Goal: Task Accomplishment & Management: Manage account settings

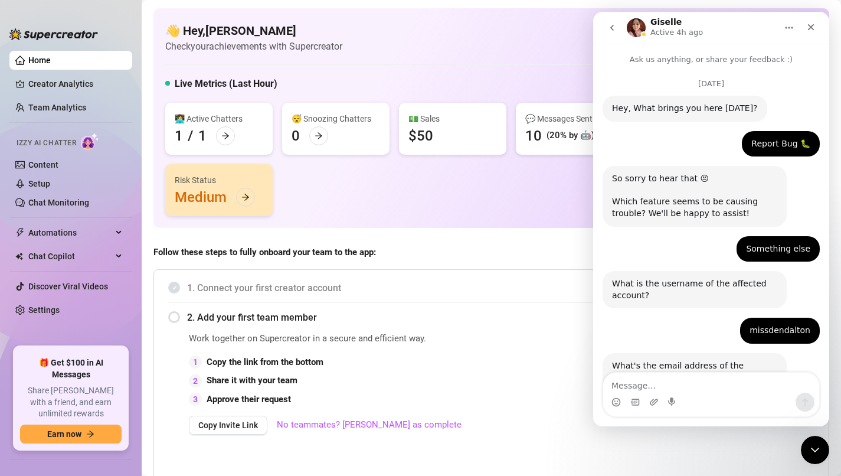
scroll to position [1064, 0]
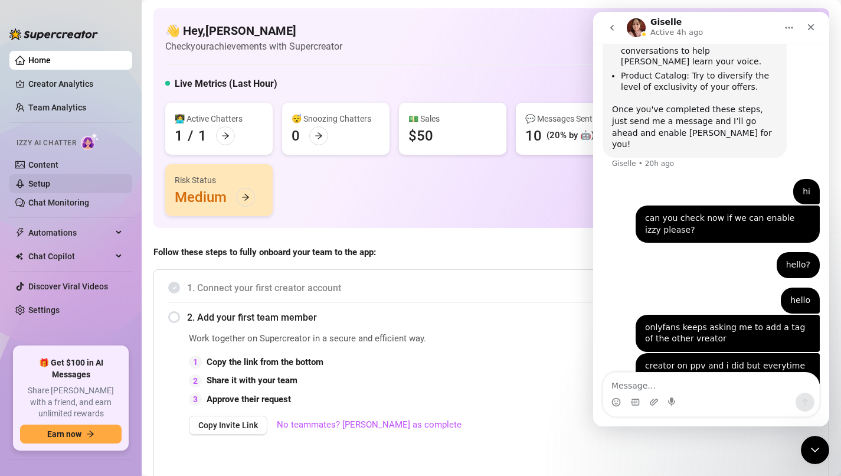
click at [50, 179] on link "Setup" at bounding box center [39, 183] width 22 height 9
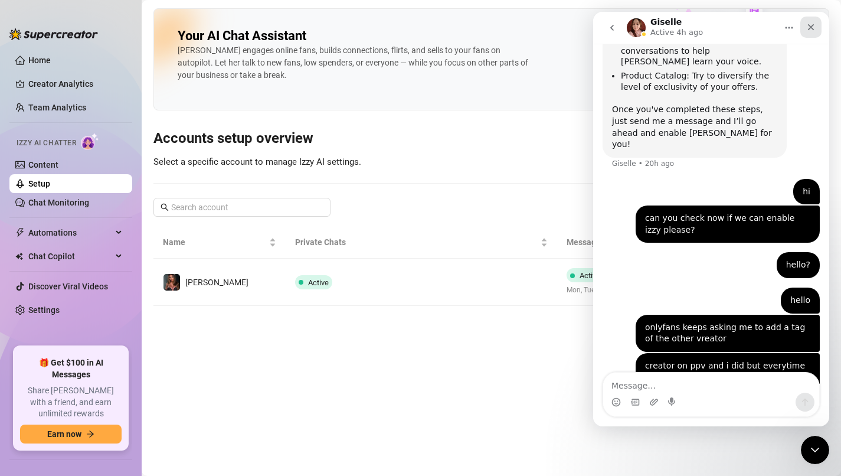
click at [810, 25] on icon "Close" at bounding box center [810, 26] width 9 height 9
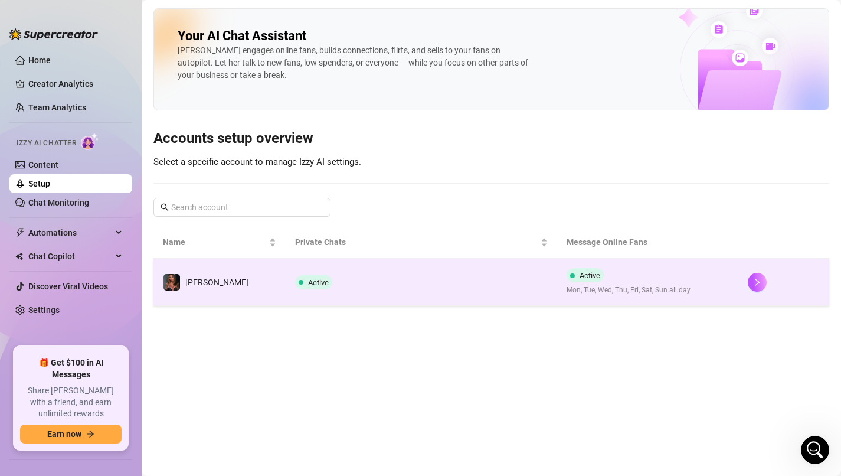
click at [318, 279] on td "Active" at bounding box center [422, 281] width 272 height 47
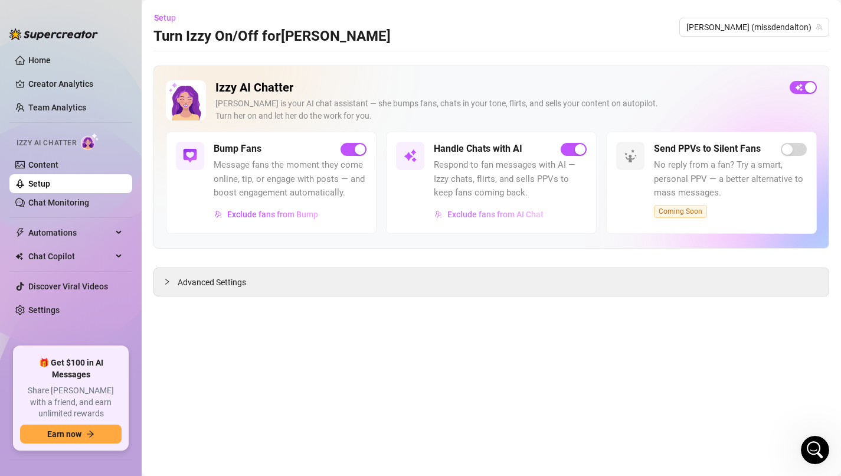
click at [479, 215] on span "Exclude fans from AI Chat" at bounding box center [495, 213] width 96 height 9
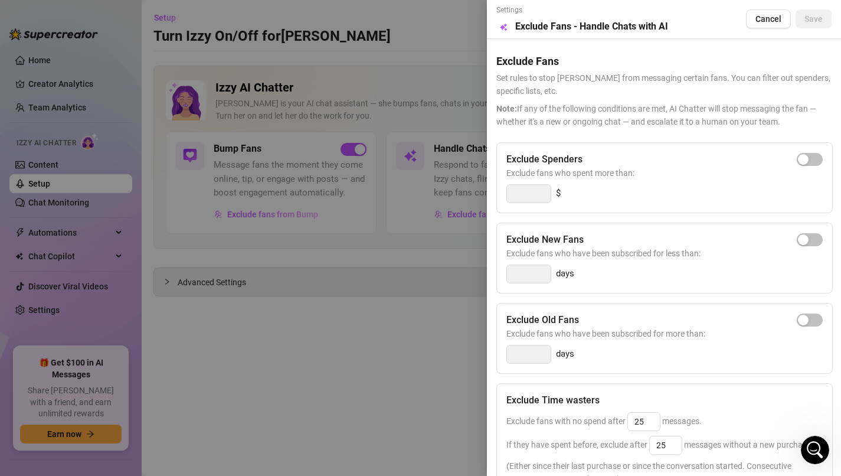
click at [414, 312] on div at bounding box center [420, 238] width 841 height 476
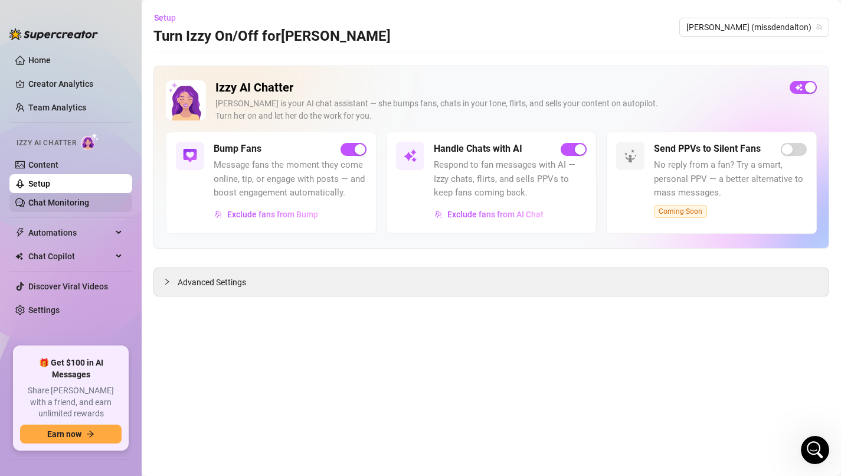
click at [67, 204] on link "Chat Monitoring" at bounding box center [58, 202] width 61 height 9
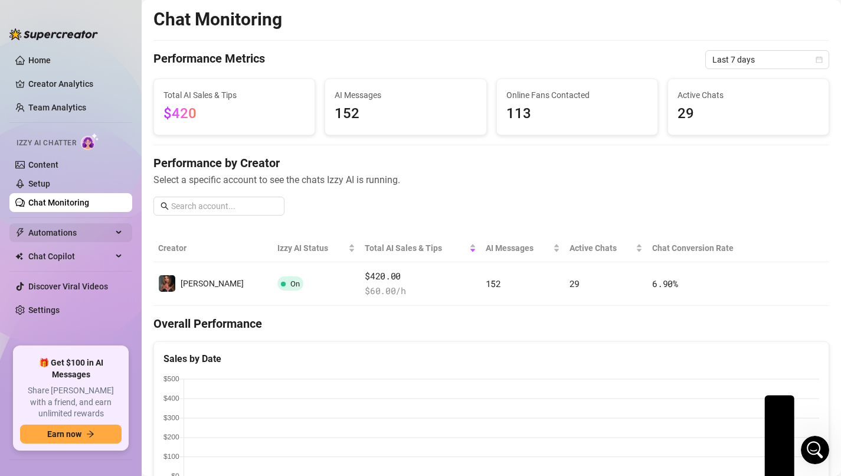
click at [117, 234] on div "Automations" at bounding box center [70, 232] width 123 height 19
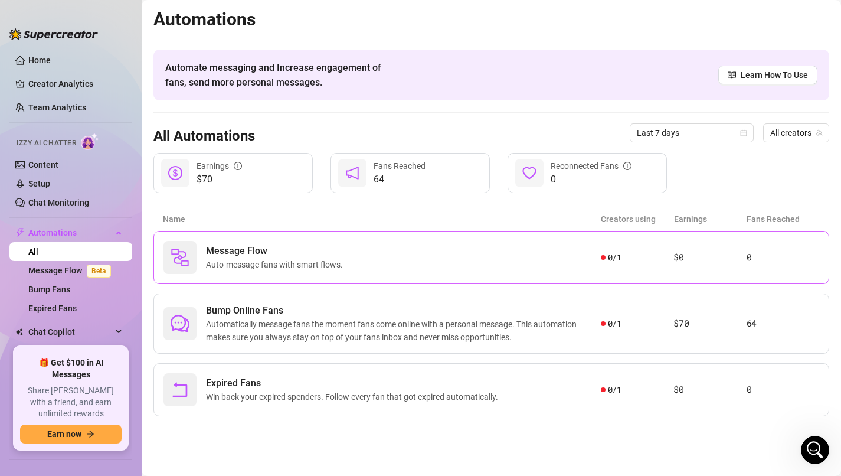
click at [360, 245] on div "Message Flow Auto-message fans with smart flows." at bounding box center [381, 257] width 437 height 33
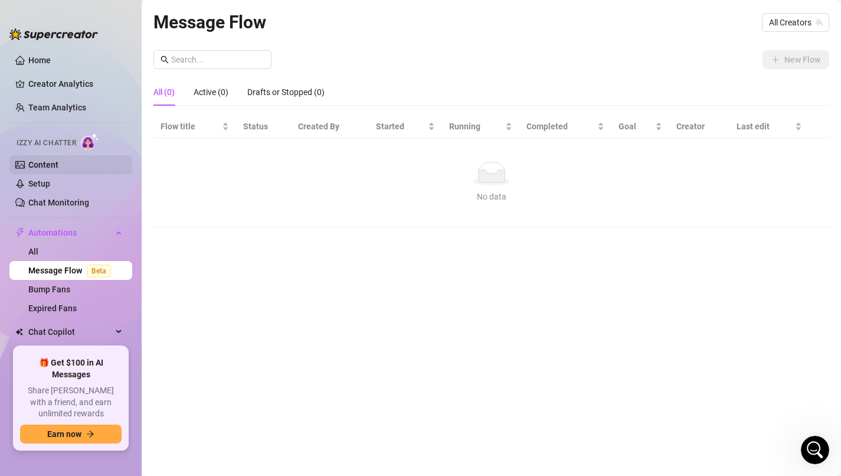
click at [52, 165] on link "Content" at bounding box center [43, 164] width 30 height 9
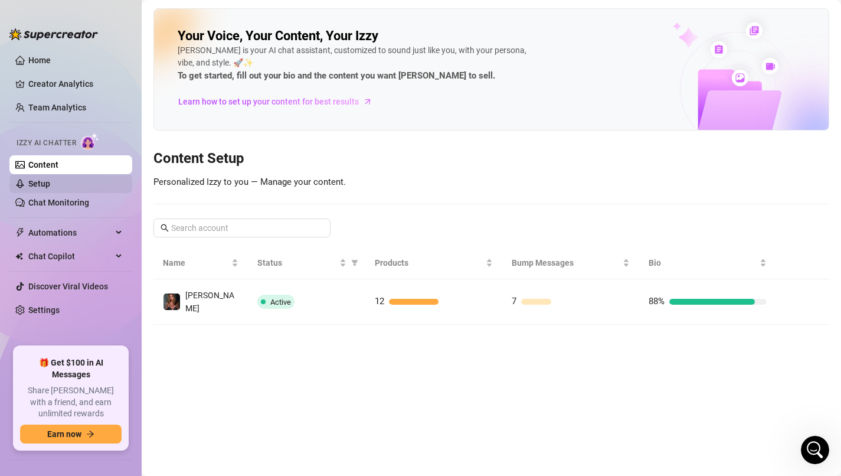
click at [50, 179] on link "Setup" at bounding box center [39, 183] width 22 height 9
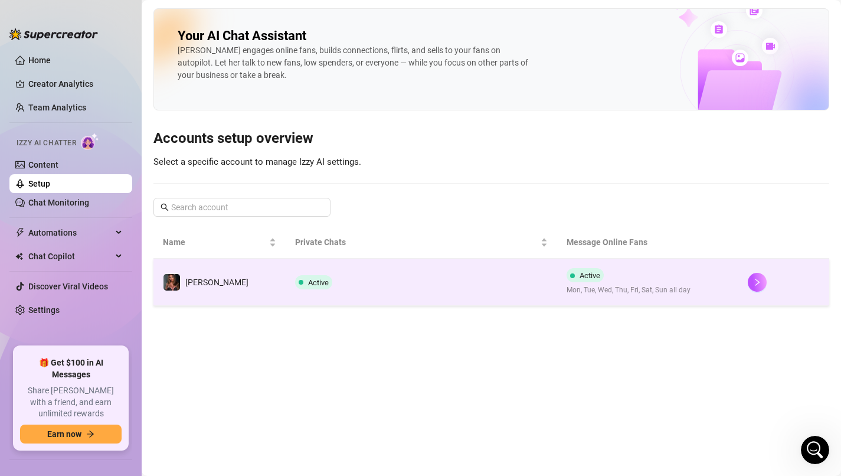
click at [470, 266] on td "Active" at bounding box center [422, 281] width 272 height 47
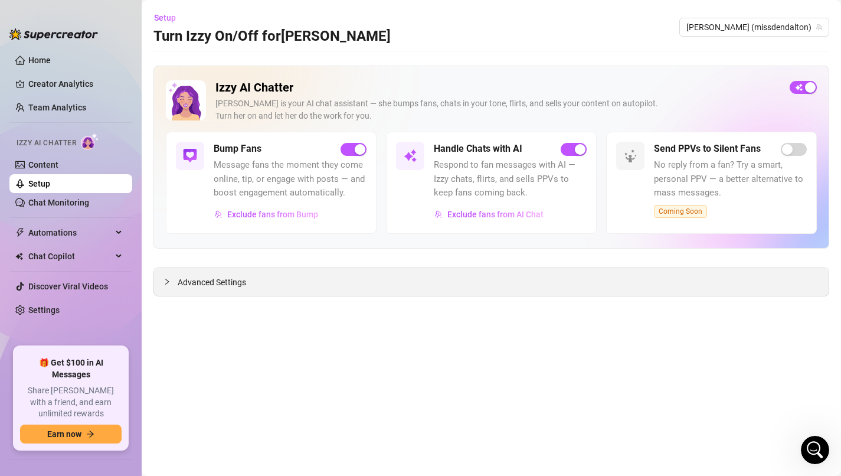
click at [288, 282] on div "Advanced Settings" at bounding box center [491, 282] width 675 height 28
click at [218, 287] on span "Advanced Settings" at bounding box center [212, 282] width 68 height 13
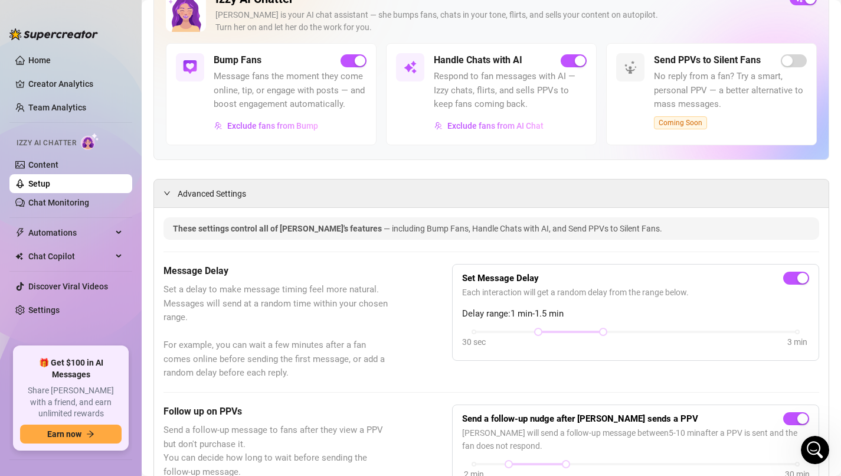
scroll to position [79, 0]
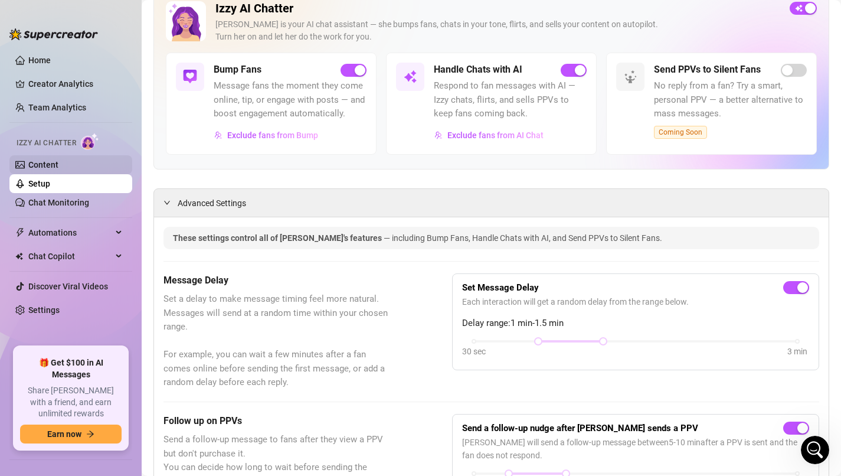
click at [58, 163] on link "Content" at bounding box center [43, 164] width 30 height 9
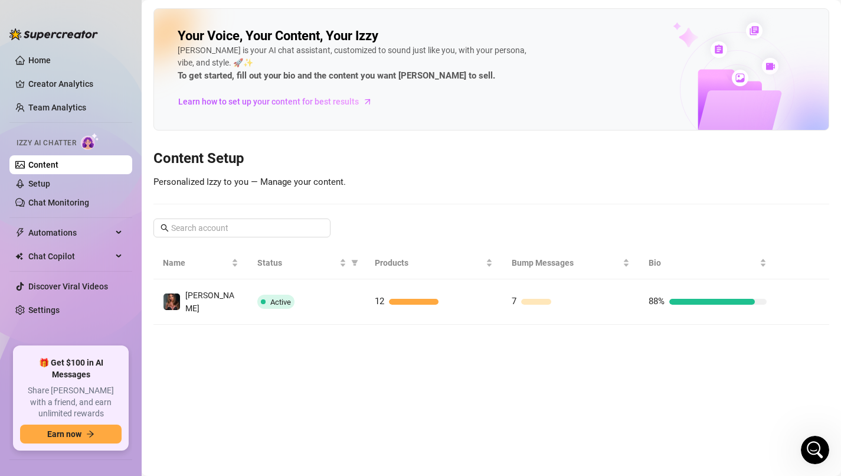
click at [80, 146] on div "Izzy AI Chatter" at bounding box center [70, 141] width 106 height 17
click at [90, 145] on img at bounding box center [90, 141] width 18 height 17
click at [82, 202] on link "Chat Monitoring" at bounding box center [58, 202] width 61 height 9
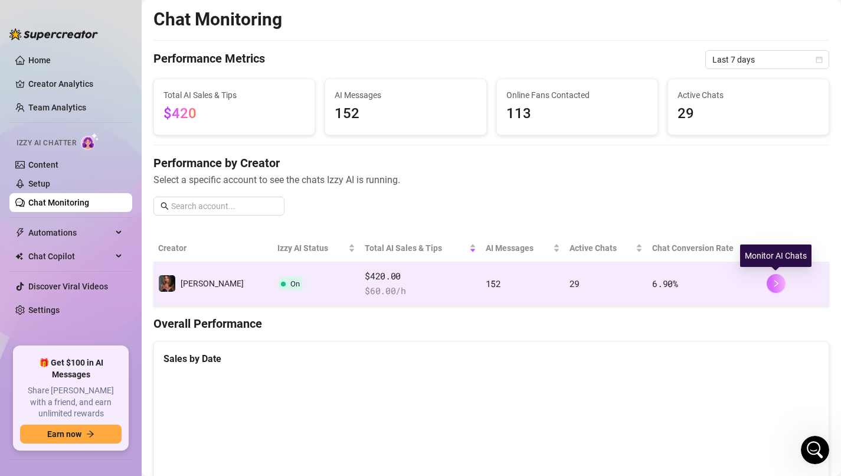
click at [781, 286] on button "button" at bounding box center [776, 283] width 19 height 19
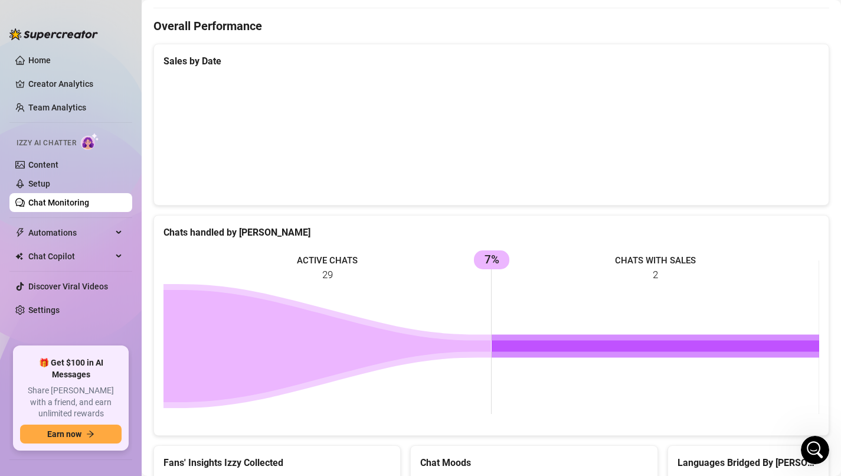
scroll to position [291, 0]
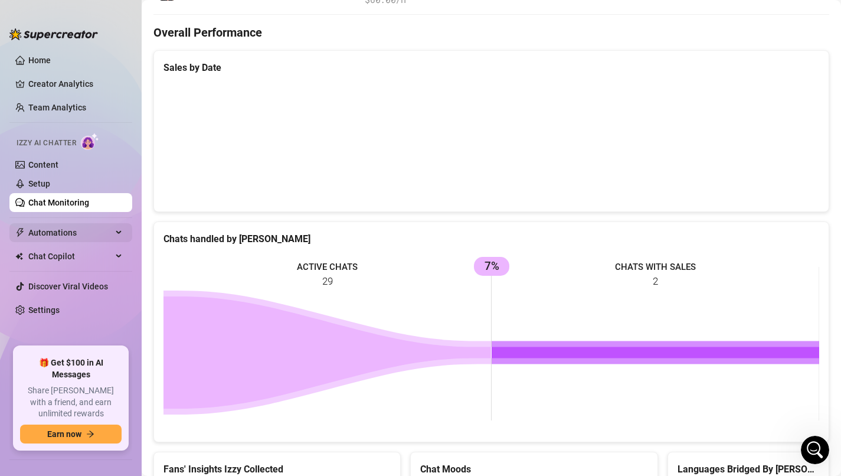
click at [107, 231] on span "Automations" at bounding box center [70, 232] width 84 height 19
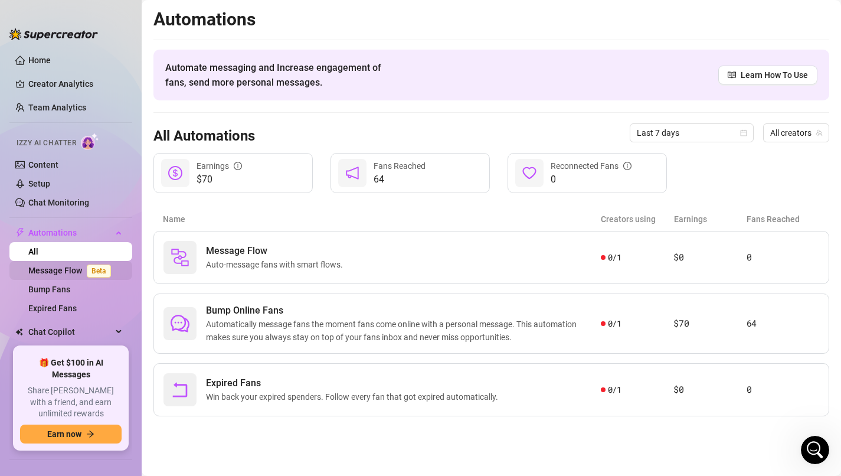
click at [67, 271] on link "Message Flow Beta" at bounding box center [71, 270] width 87 height 9
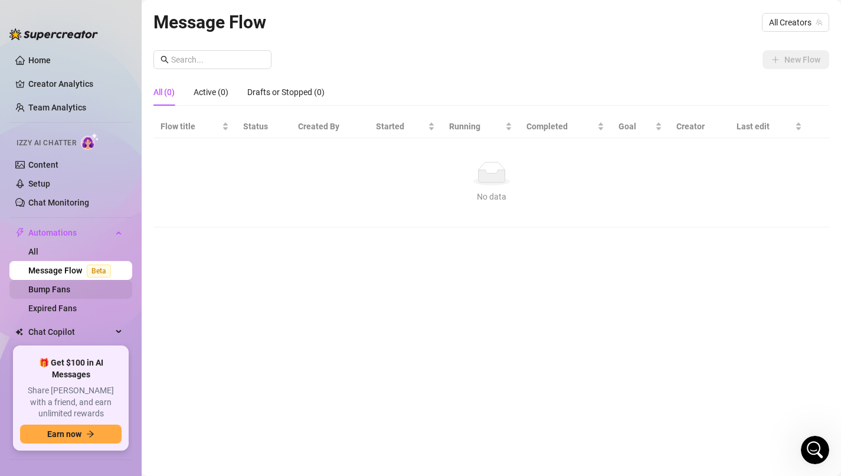
click at [63, 291] on link "Bump Fans" at bounding box center [49, 288] width 42 height 9
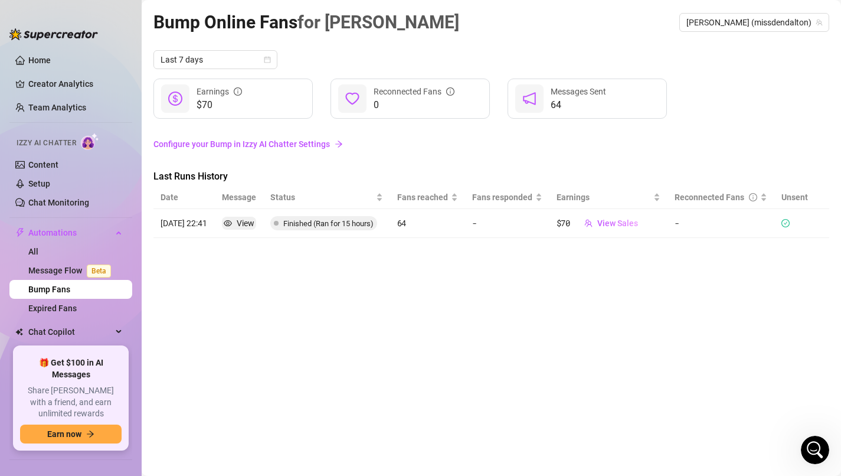
click at [63, 284] on link "Bump Fans" at bounding box center [49, 288] width 42 height 9
click at [60, 275] on link "Message Flow Beta" at bounding box center [71, 270] width 87 height 9
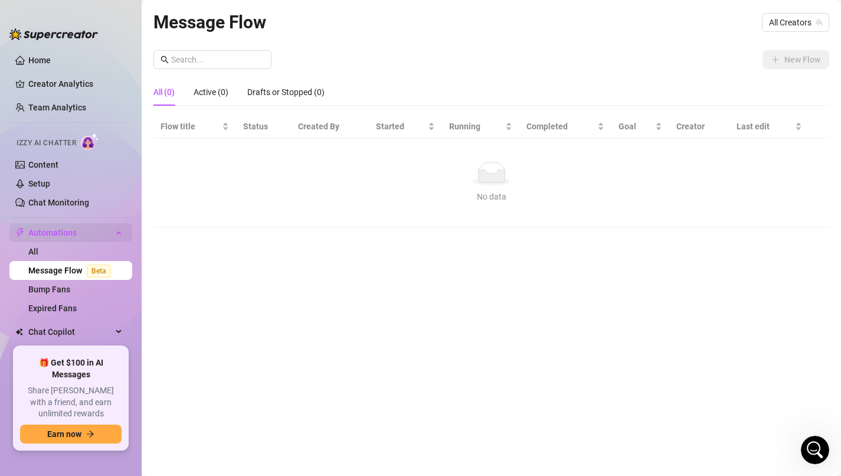
click at [63, 233] on span "Automations" at bounding box center [70, 232] width 84 height 19
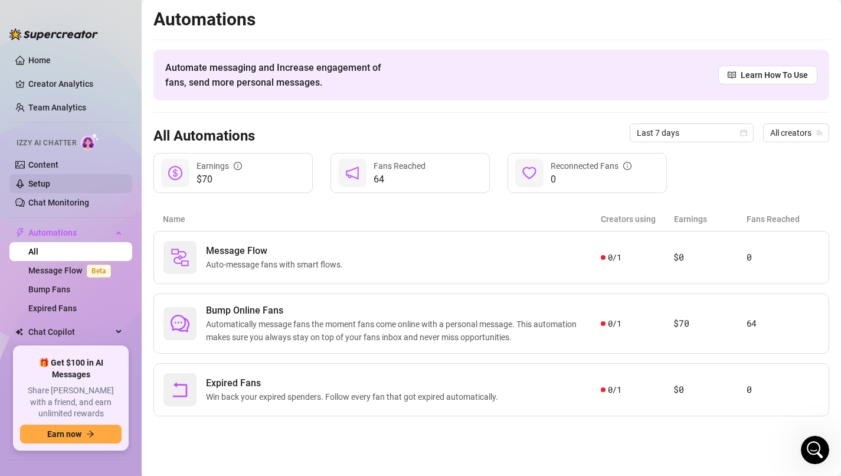
click at [50, 188] on link "Setup" at bounding box center [39, 183] width 22 height 9
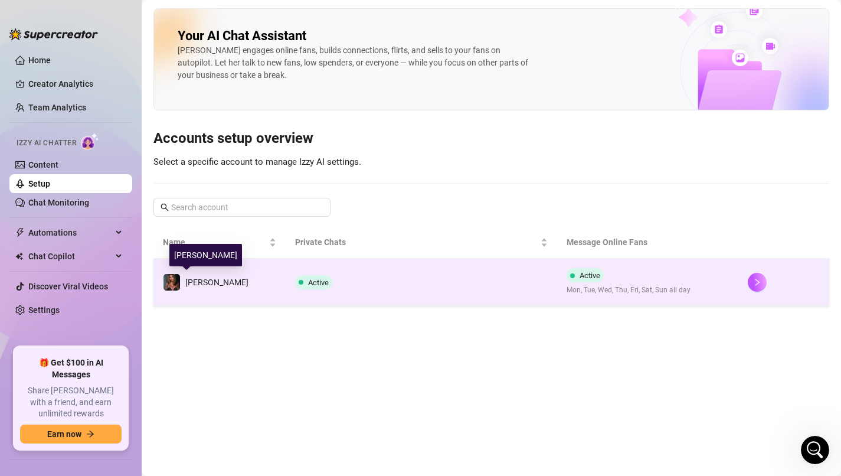
click at [195, 283] on span "[PERSON_NAME]" at bounding box center [216, 281] width 63 height 9
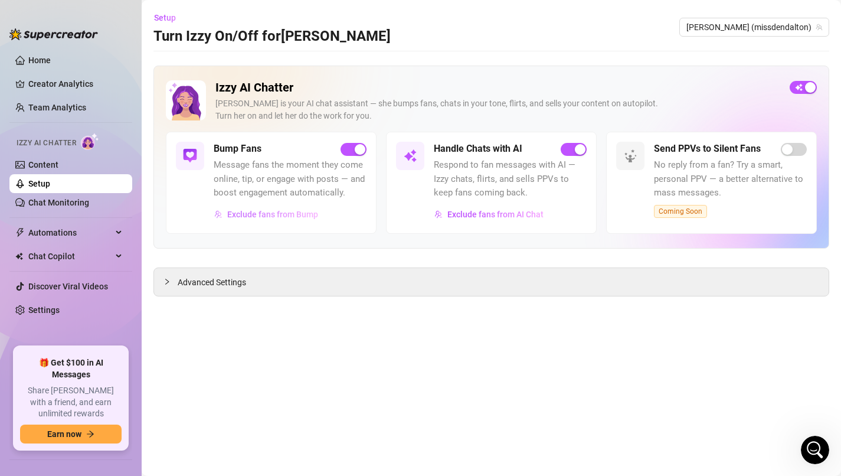
click at [293, 216] on span "Exclude fans from Bump" at bounding box center [272, 213] width 91 height 9
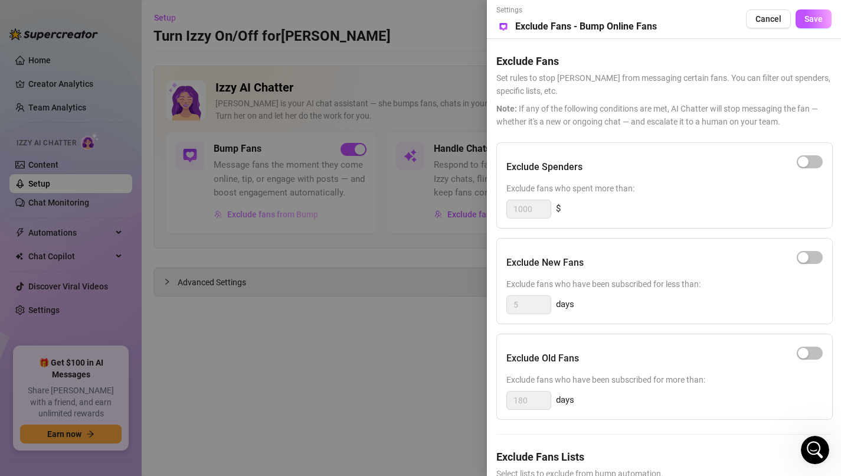
click at [293, 216] on div at bounding box center [420, 238] width 841 height 476
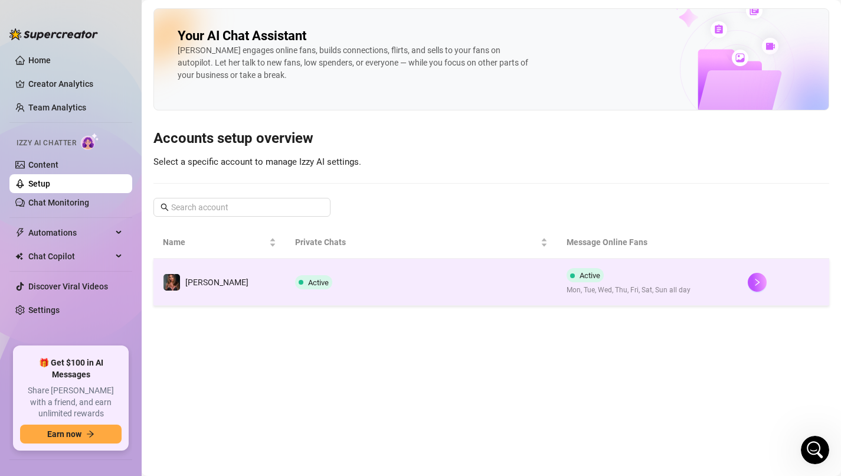
click at [308, 285] on span "Active" at bounding box center [318, 282] width 21 height 9
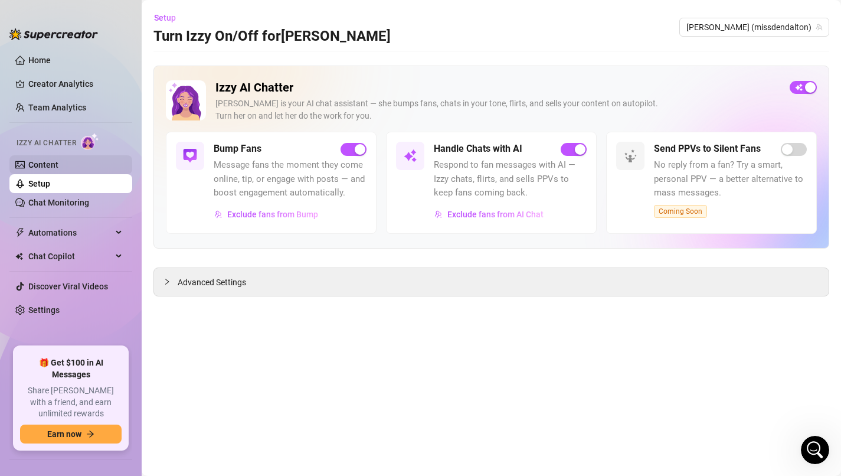
click at [58, 169] on link "Content" at bounding box center [43, 164] width 30 height 9
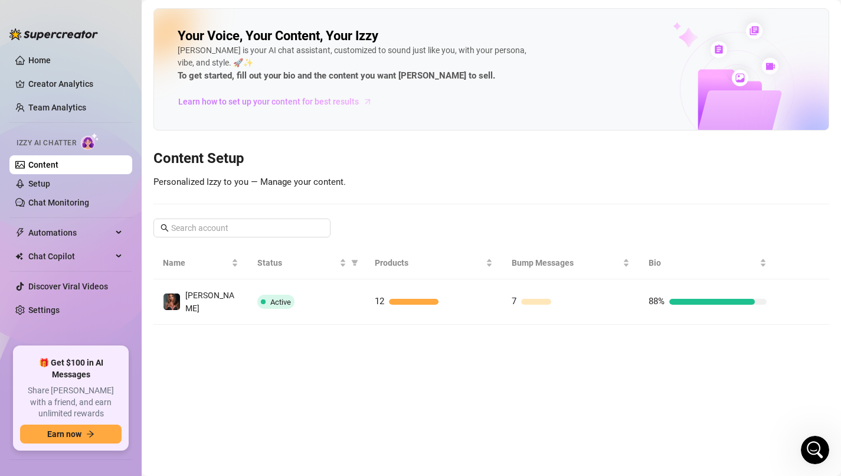
click at [352, 99] on span "Learn how to set up your content for best results" at bounding box center [268, 101] width 181 height 13
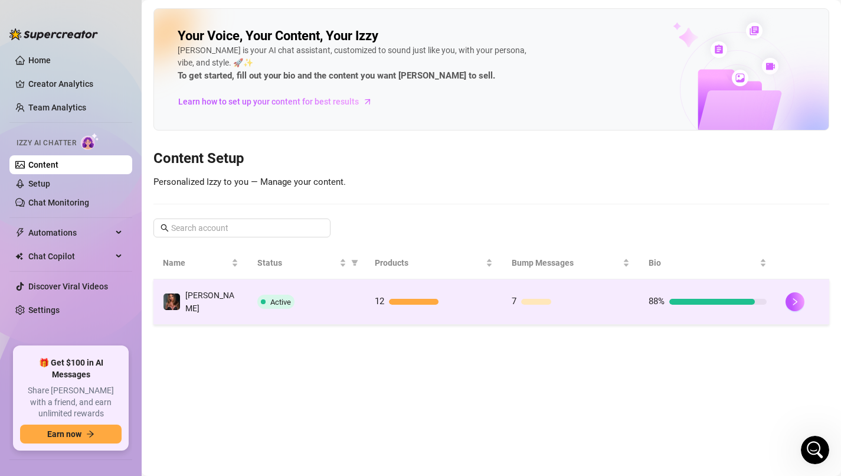
click at [310, 299] on div "Active" at bounding box center [306, 301] width 99 height 14
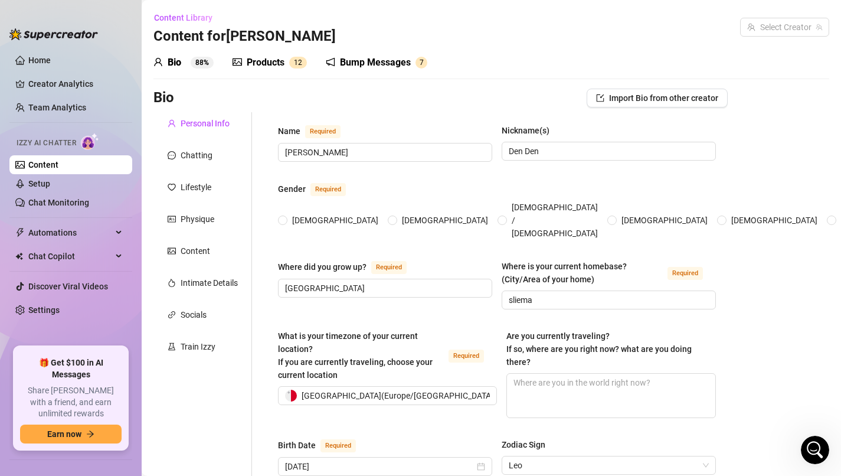
radio input "true"
click at [214, 148] on div "Chatting" at bounding box center [202, 155] width 99 height 22
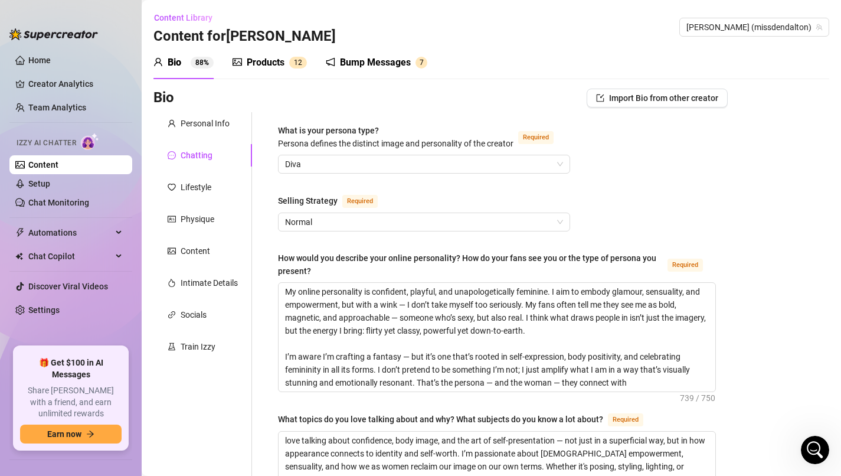
click at [201, 153] on div "Chatting" at bounding box center [197, 155] width 32 height 13
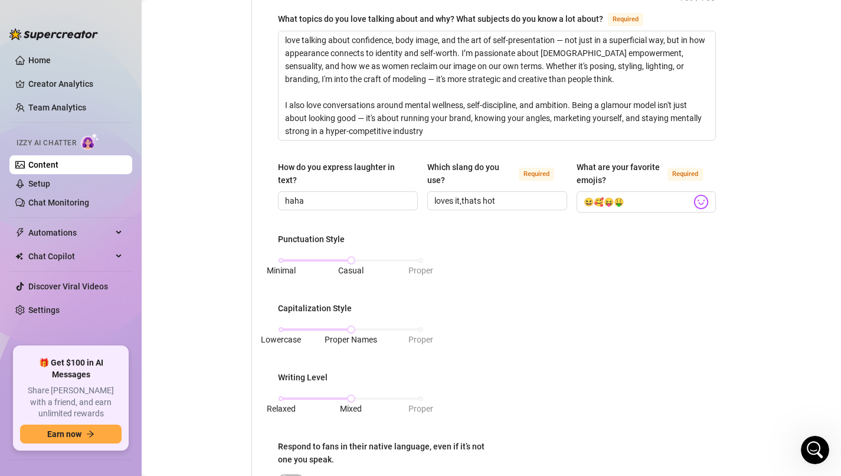
scroll to position [401, 0]
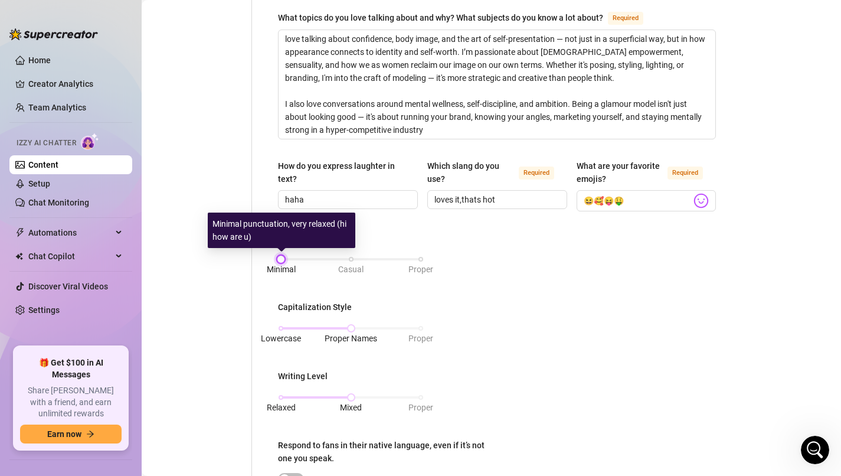
click at [283, 258] on div "Minimal Casual Proper" at bounding box center [351, 259] width 140 height 7
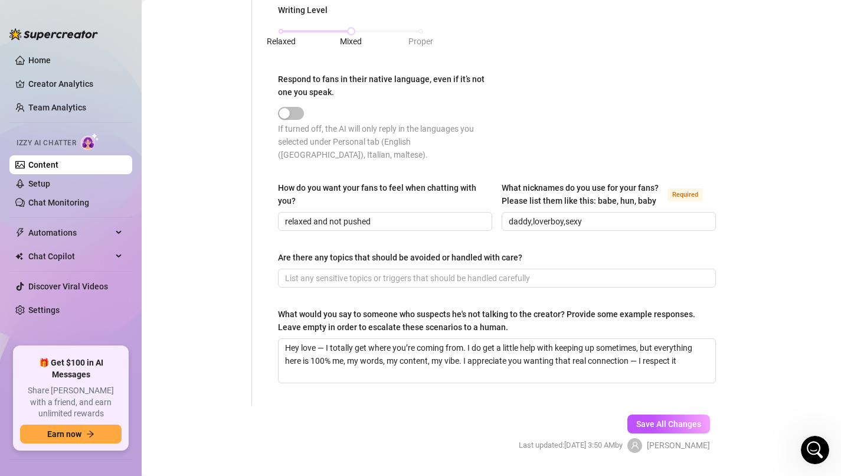
scroll to position [786, 0]
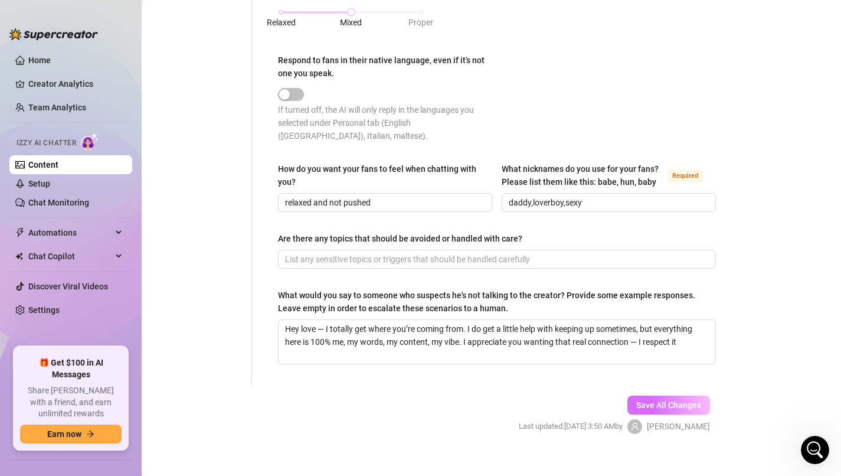
click at [656, 400] on span "Save All Changes" at bounding box center [668, 404] width 65 height 9
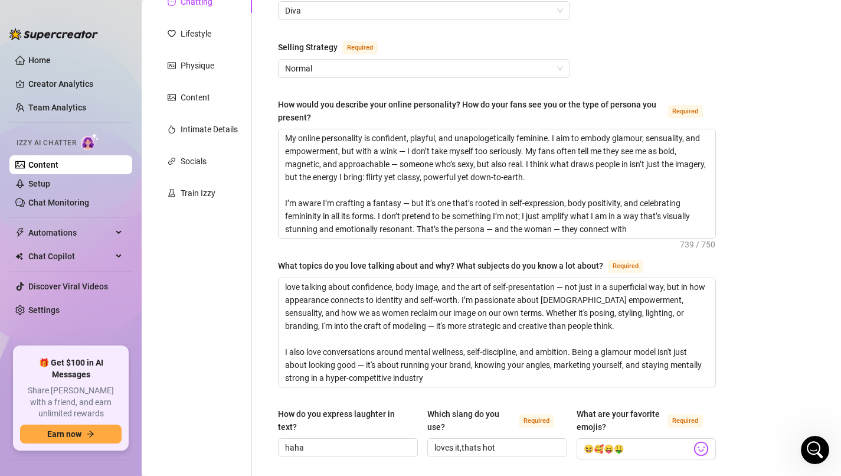
scroll to position [133, 0]
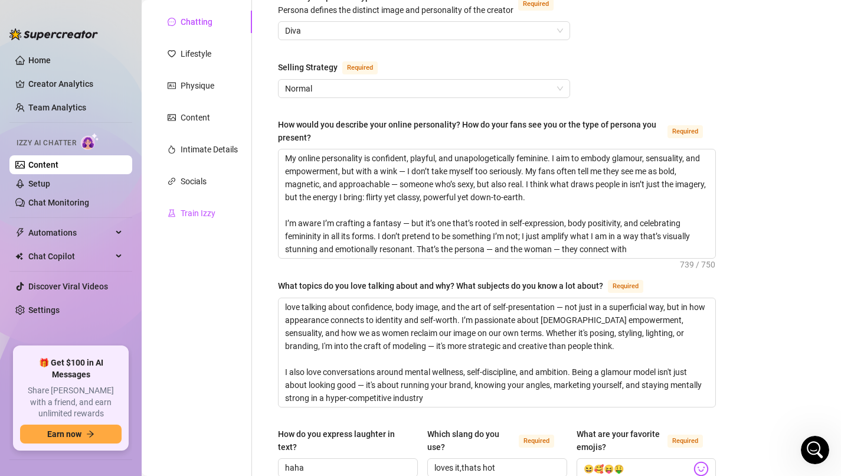
click at [208, 209] on div "Train Izzy" at bounding box center [198, 213] width 35 height 13
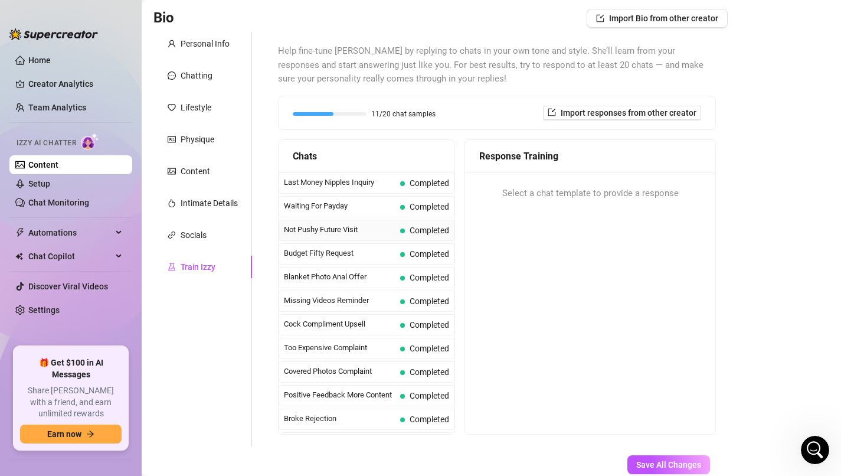
scroll to position [93, 0]
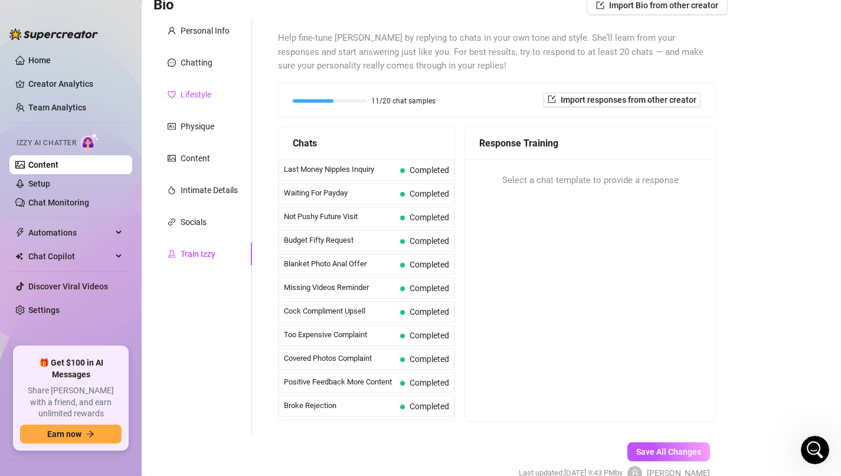
click at [203, 94] on div "Lifestyle" at bounding box center [196, 94] width 31 height 13
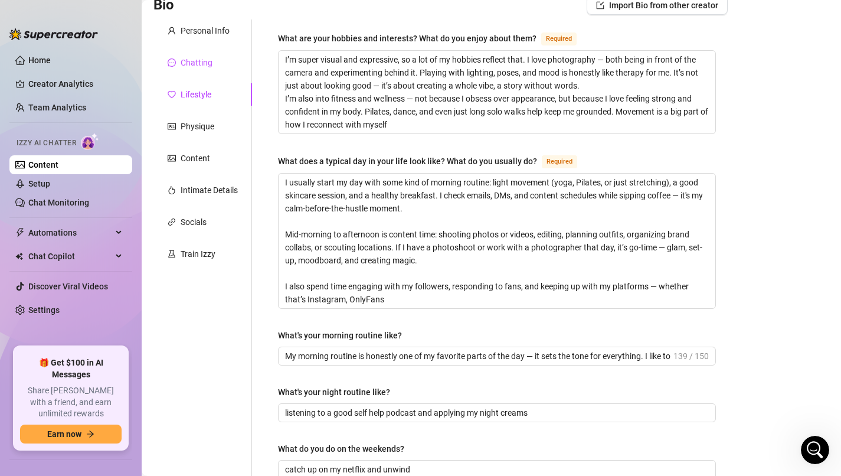
click at [198, 67] on div "Chatting" at bounding box center [197, 62] width 32 height 13
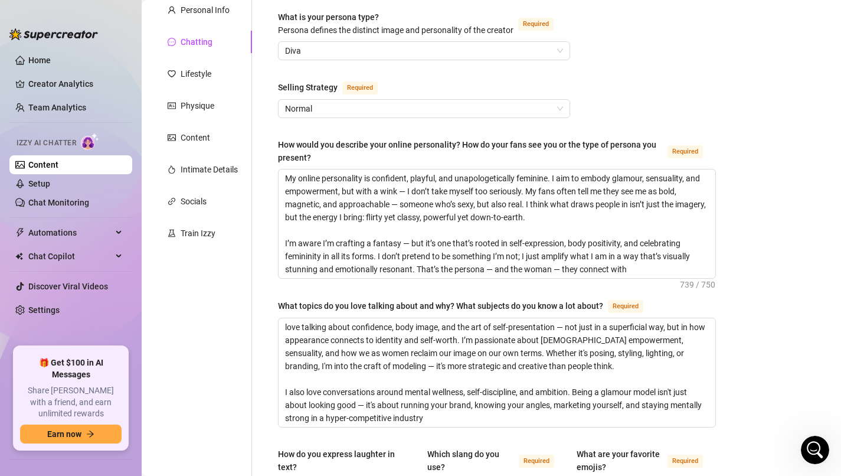
scroll to position [112, 0]
click at [333, 106] on span "Normal" at bounding box center [424, 110] width 278 height 18
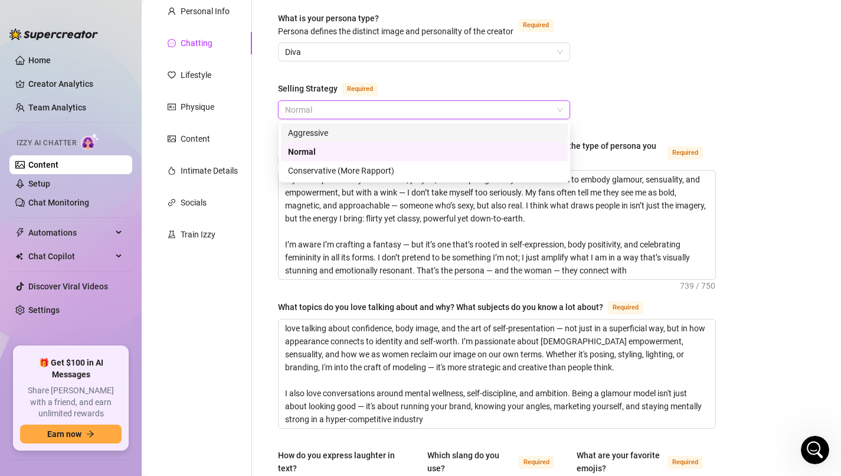
click at [325, 133] on div "Aggressive" at bounding box center [424, 132] width 273 height 13
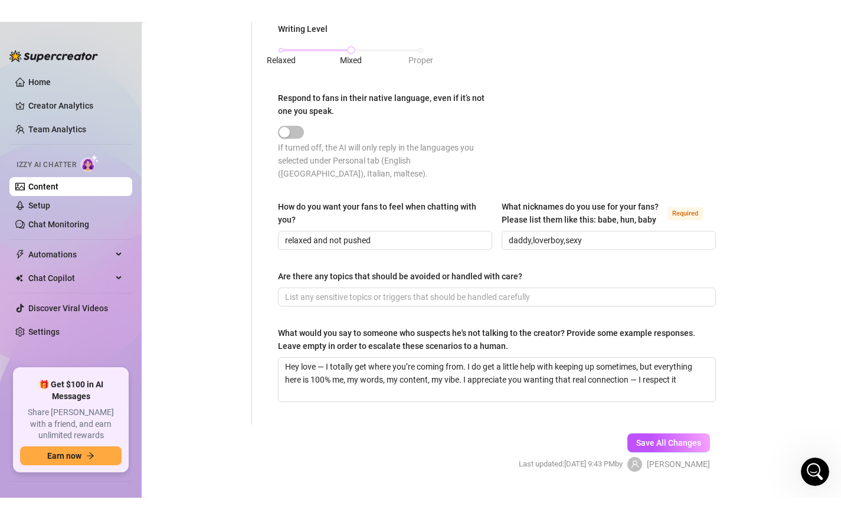
scroll to position [786, 0]
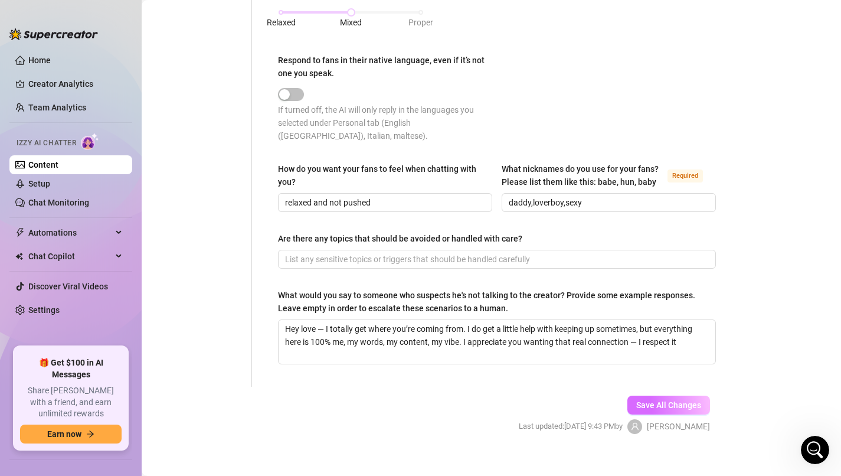
click at [682, 395] on button "Save All Changes" at bounding box center [668, 404] width 83 height 19
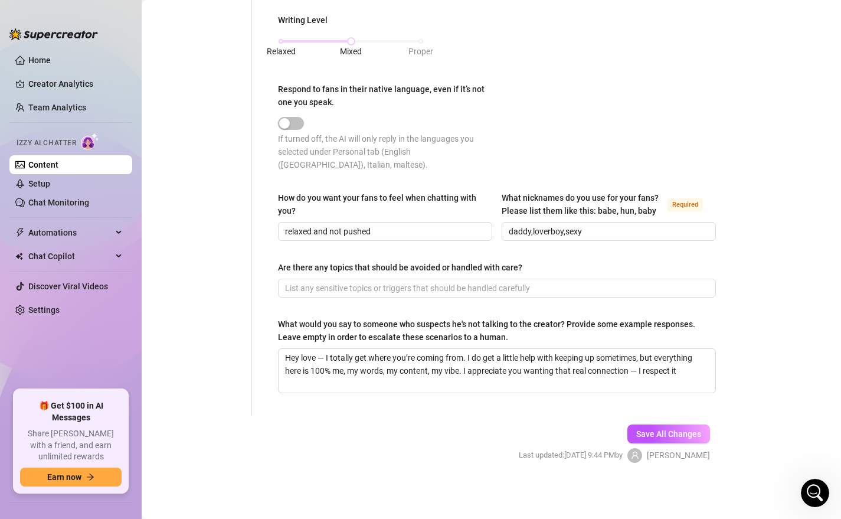
scroll to position [1063, 0]
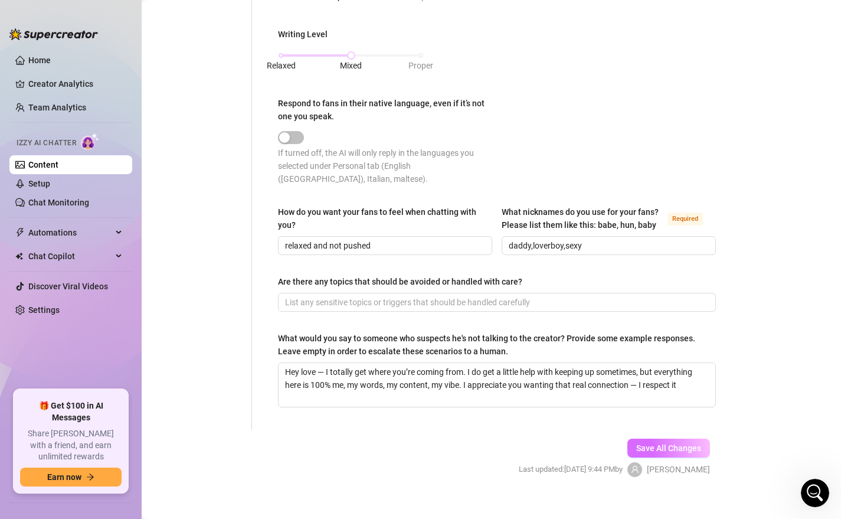
click at [679, 443] on span "Save All Changes" at bounding box center [668, 447] width 65 height 9
click at [41, 61] on link "Home" at bounding box center [39, 59] width 22 height 9
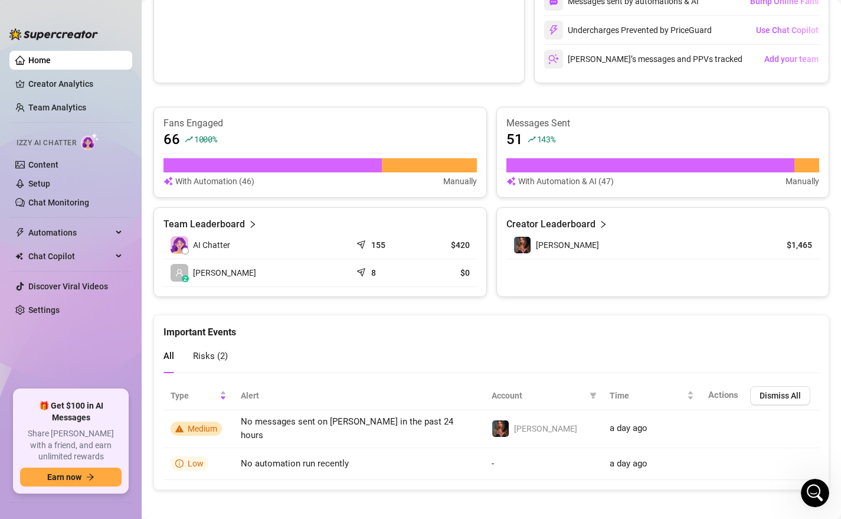
click at [41, 61] on link "Home" at bounding box center [39, 59] width 22 height 9
click at [50, 184] on link "Setup" at bounding box center [39, 183] width 22 height 9
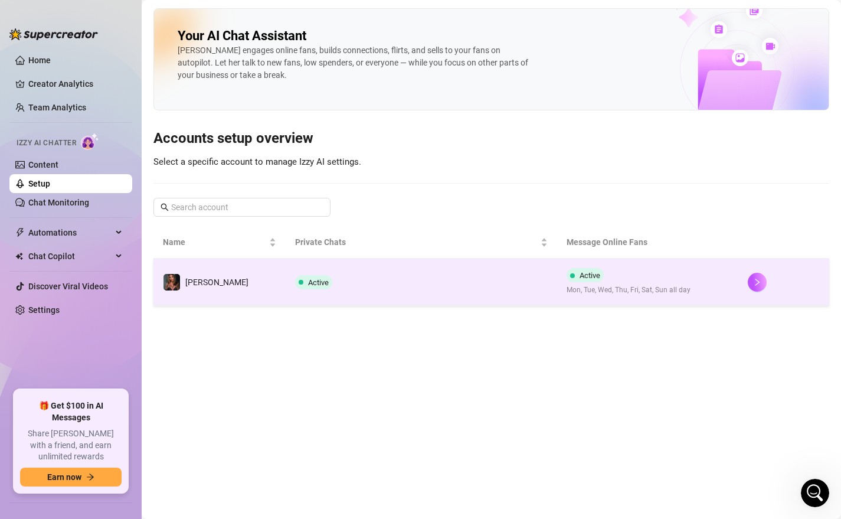
click at [342, 300] on td "Active" at bounding box center [422, 281] width 272 height 47
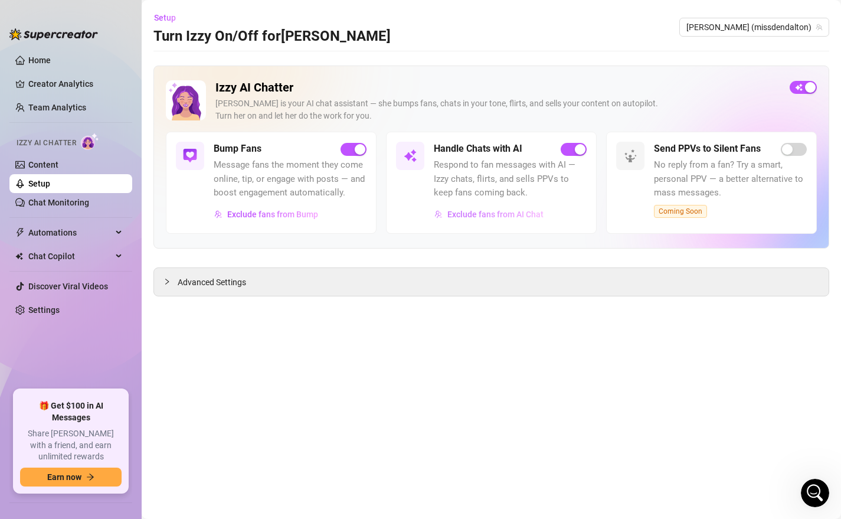
click at [505, 214] on span "Exclude fans from AI Chat" at bounding box center [495, 213] width 96 height 9
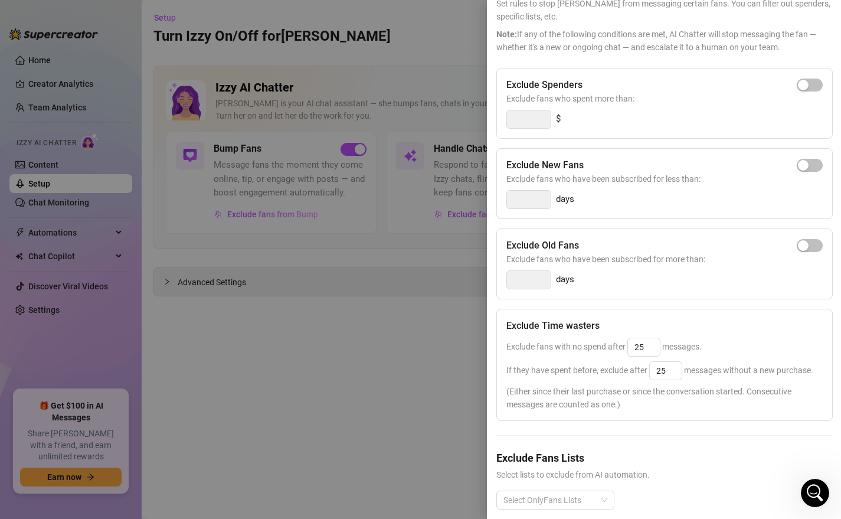
scroll to position [89, 0]
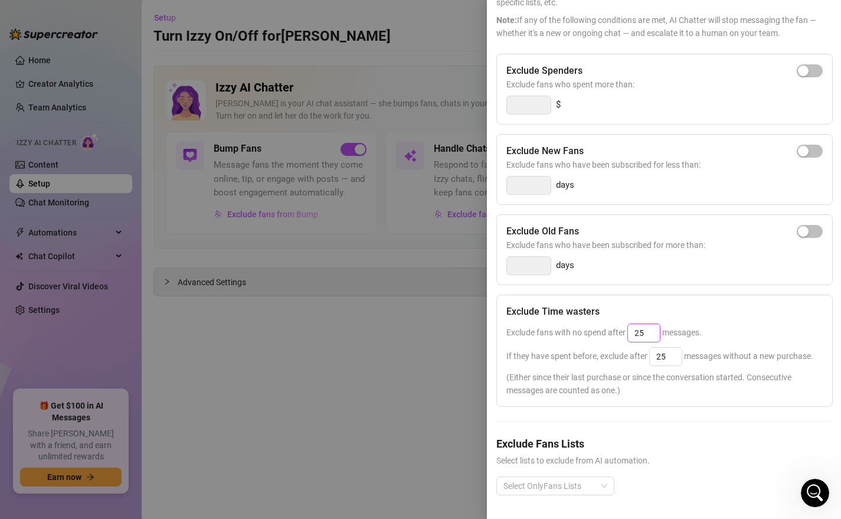
click at [649, 333] on input "25" at bounding box center [644, 333] width 32 height 18
type input "2"
type input "50"
click at [677, 356] on input "25" at bounding box center [666, 357] width 32 height 18
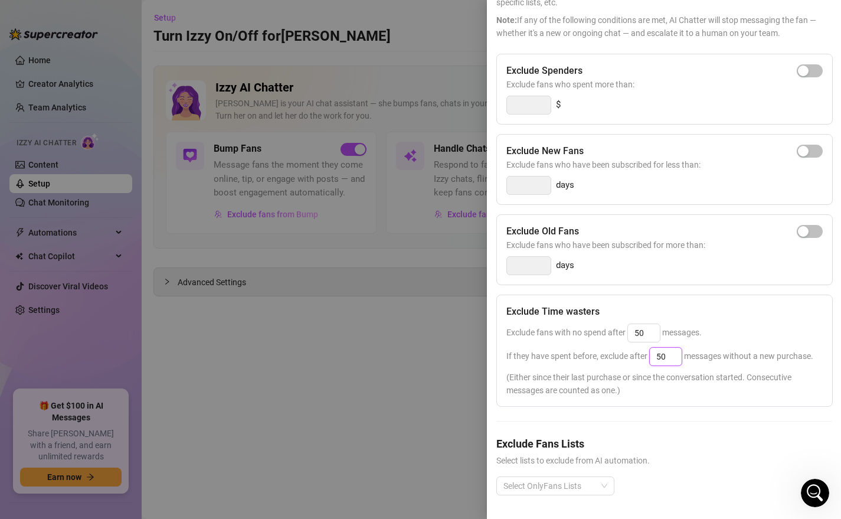
type input "50"
click at [745, 325] on div "Exclude fans with no spend after 50 messages." at bounding box center [664, 332] width 316 height 19
click at [442, 380] on div at bounding box center [420, 259] width 841 height 519
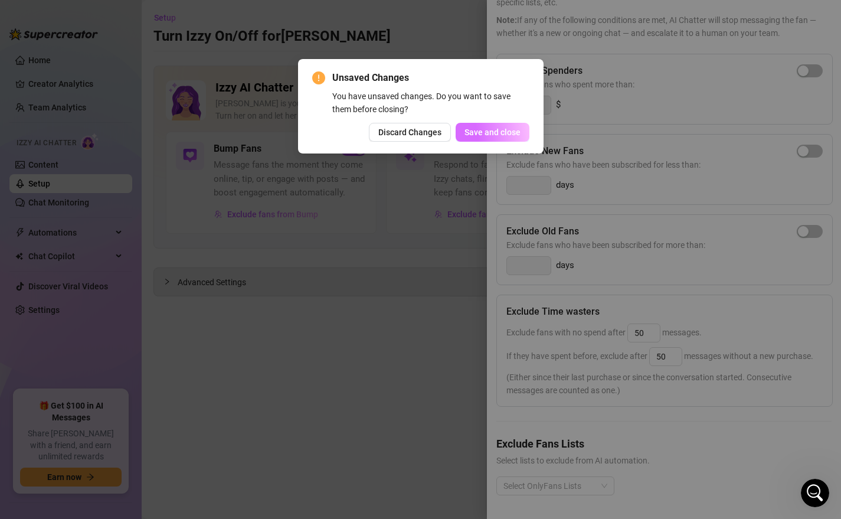
click at [505, 138] on button "Save and close" at bounding box center [493, 132] width 74 height 19
